Goal: Find contact information: Find contact information

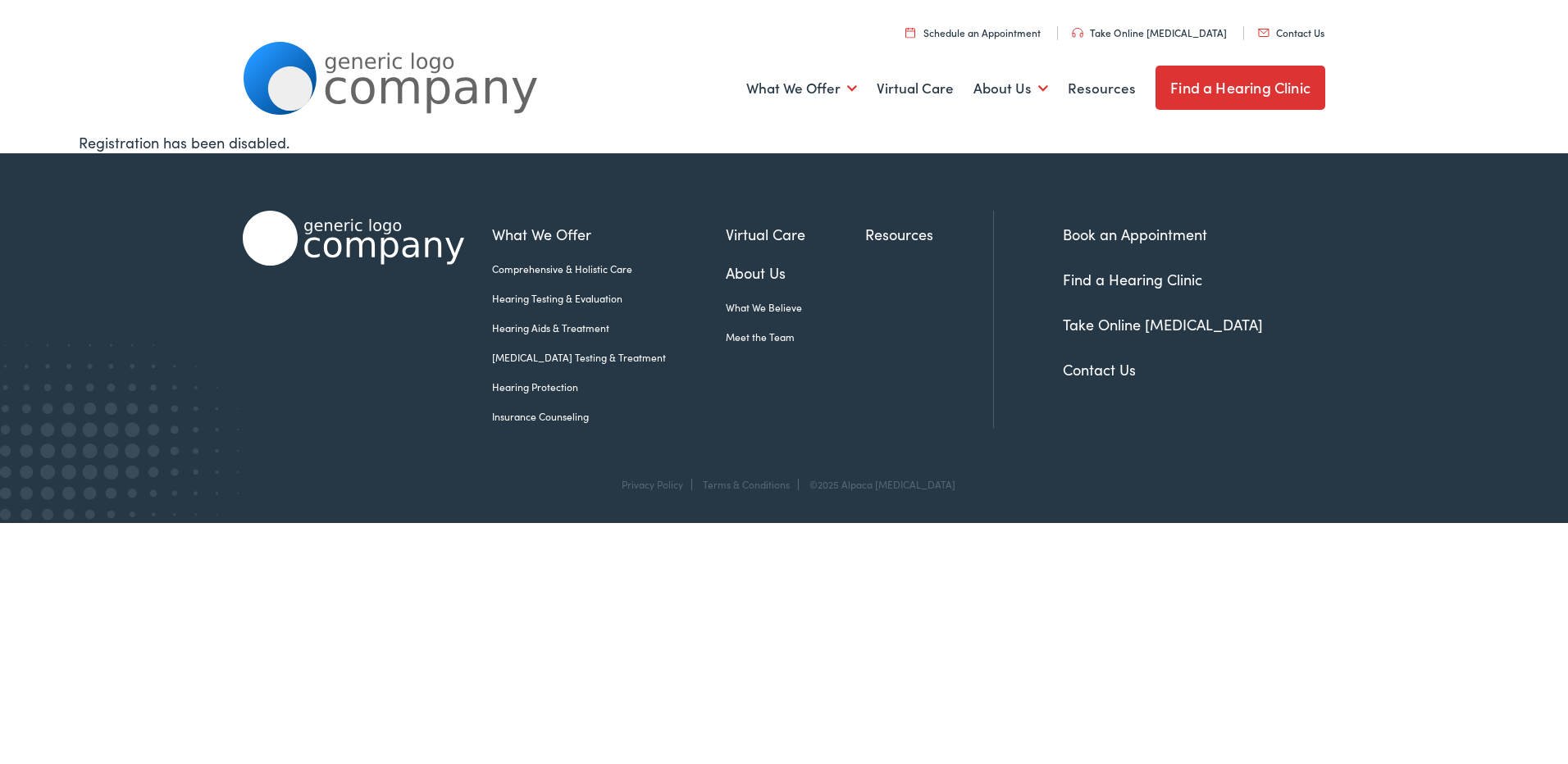
click at [1291, 27] on link "Contact Us" at bounding box center [1291, 32] width 67 height 14
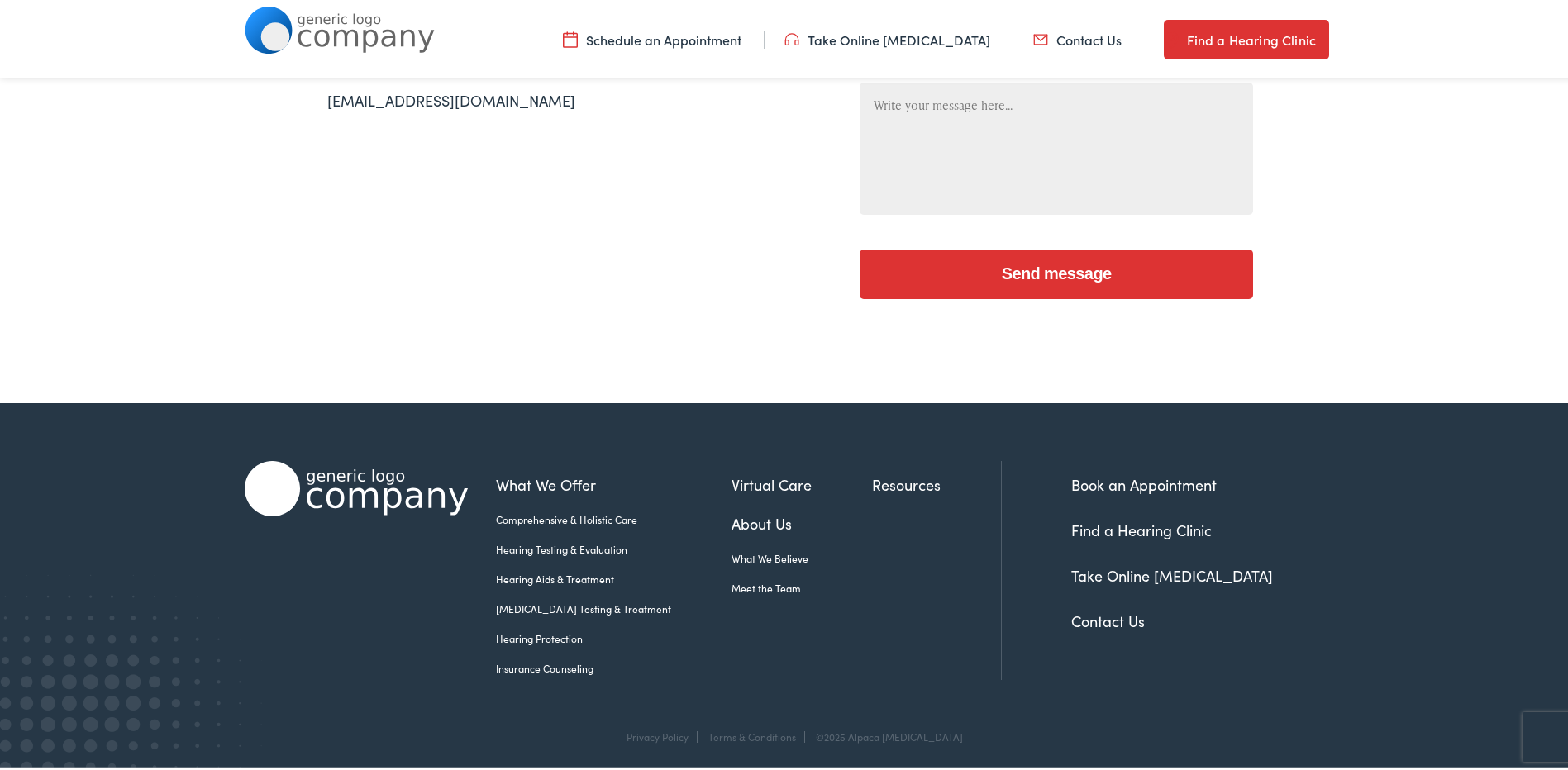
scroll to position [604, 0]
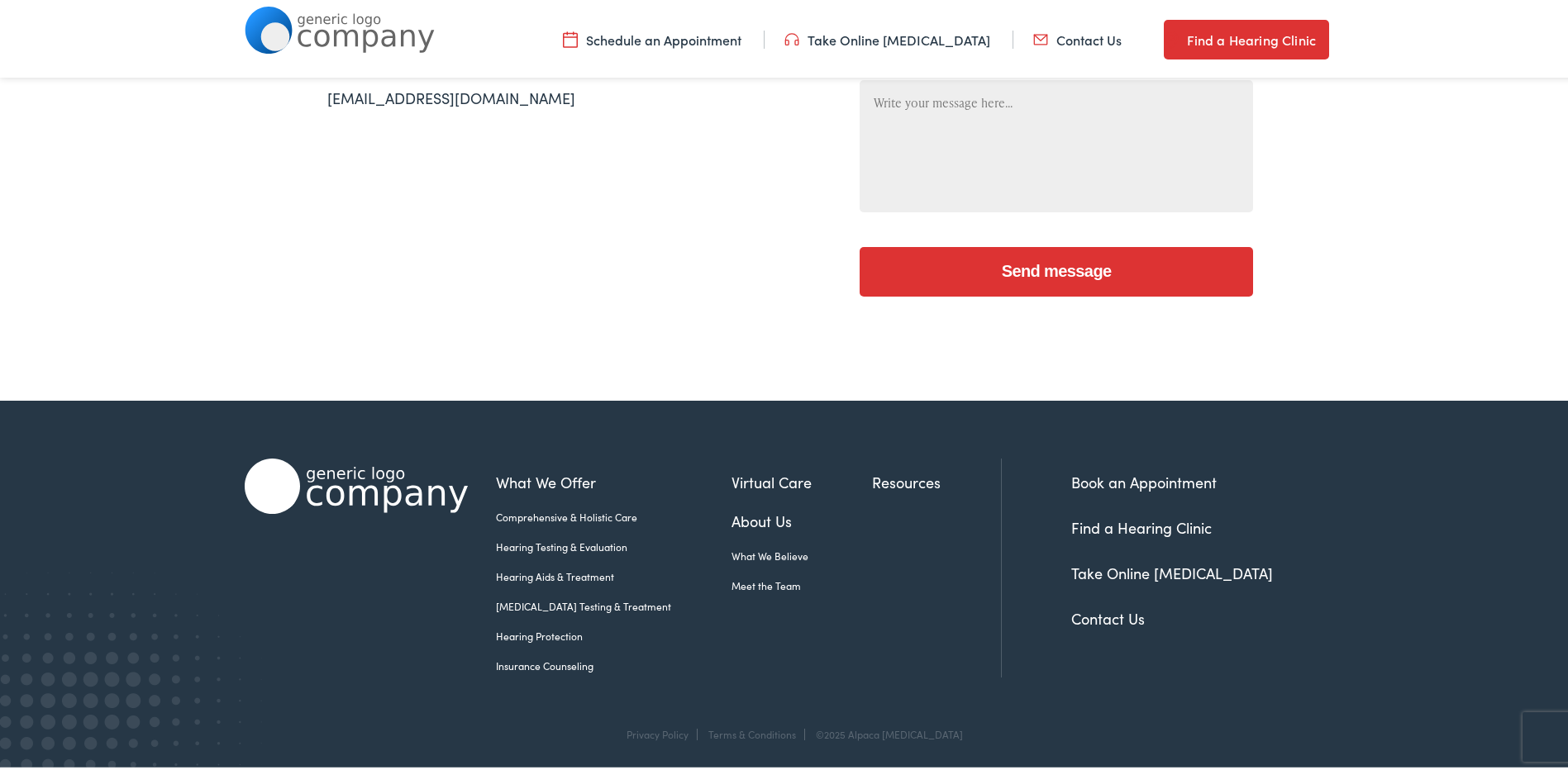
click at [1120, 618] on link "Contact Us" at bounding box center [1108, 615] width 74 height 21
